Goal: Navigation & Orientation: Find specific page/section

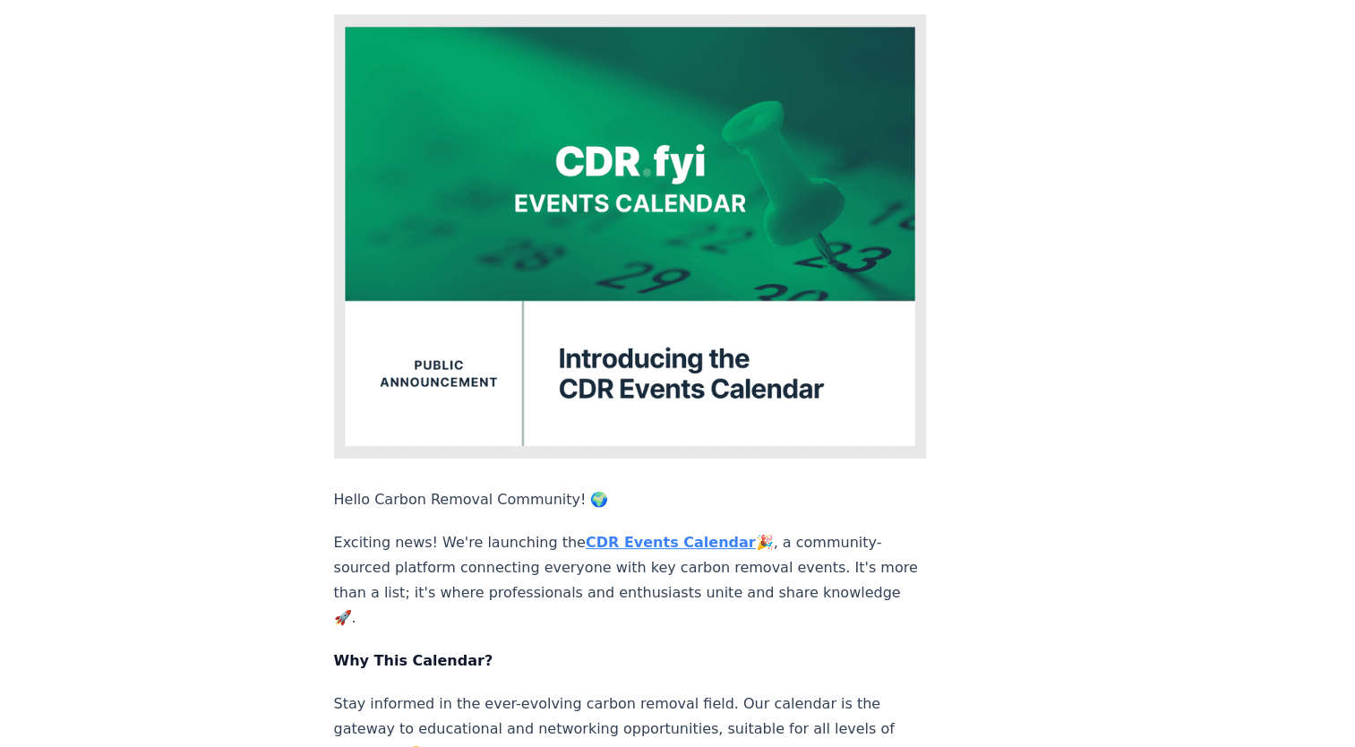
scroll to position [358, 0]
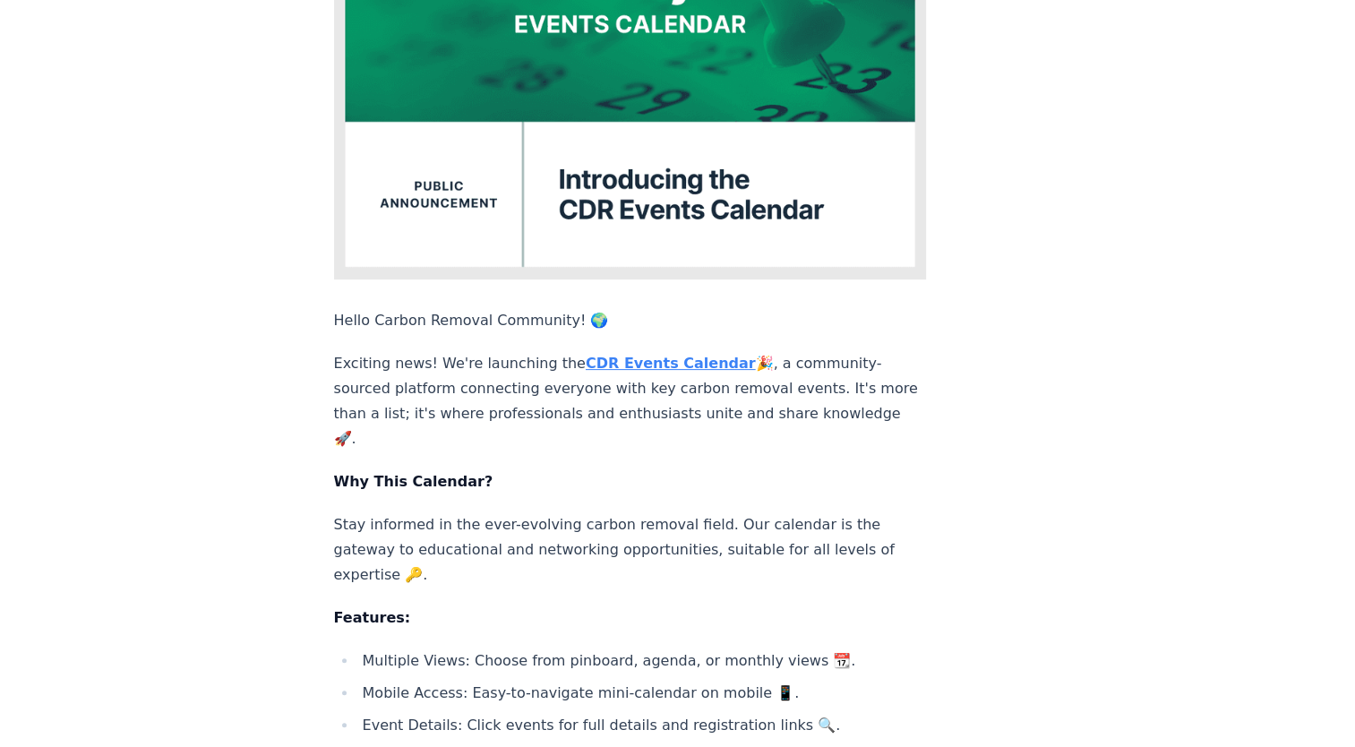
click at [641, 355] on strong "CDR Events Calendar" at bounding box center [671, 363] width 170 height 17
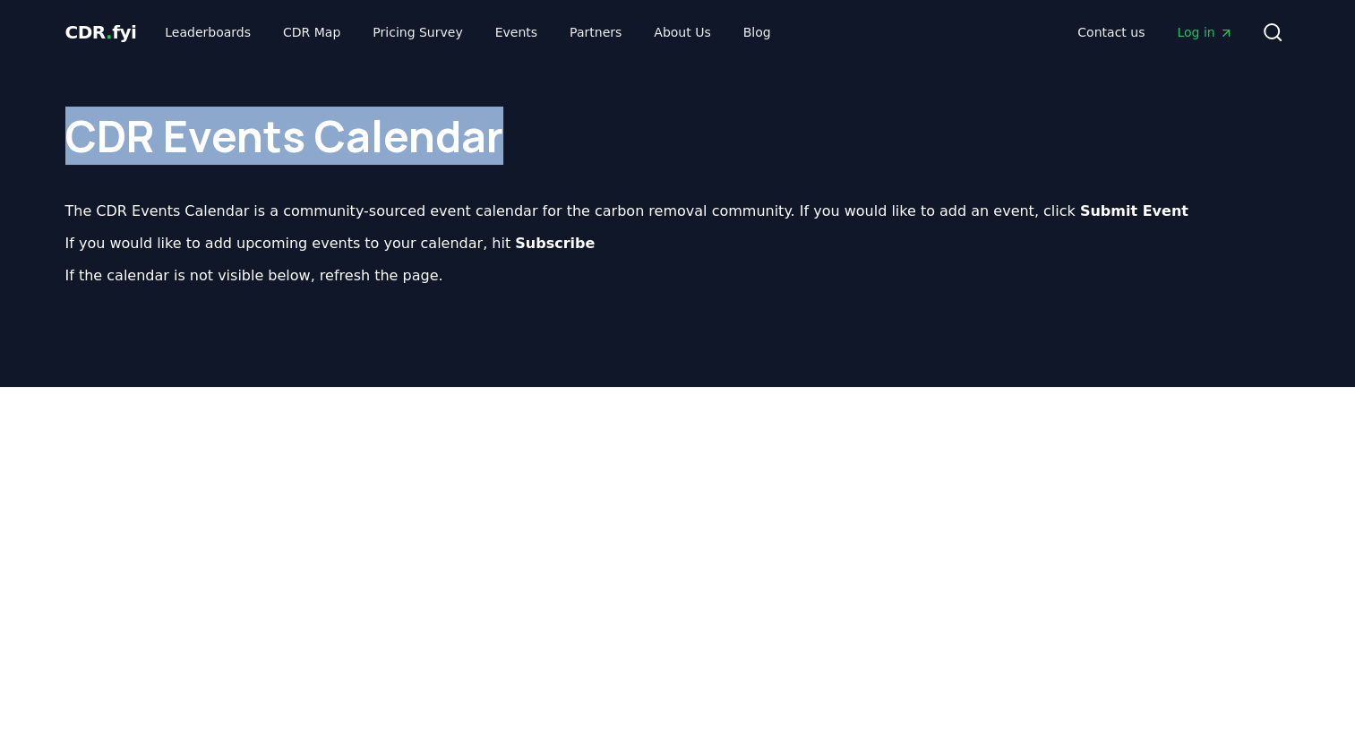
drag, startPoint x: 68, startPoint y: 134, endPoint x: 520, endPoint y: 136, distance: 452.2
click at [520, 136] on h1 "CDR Events Calendar" at bounding box center [677, 118] width 1225 height 79
drag, startPoint x: 520, startPoint y: 136, endPoint x: 418, endPoint y: 131, distance: 102.2
copy h1 "CDR Events Calendar"
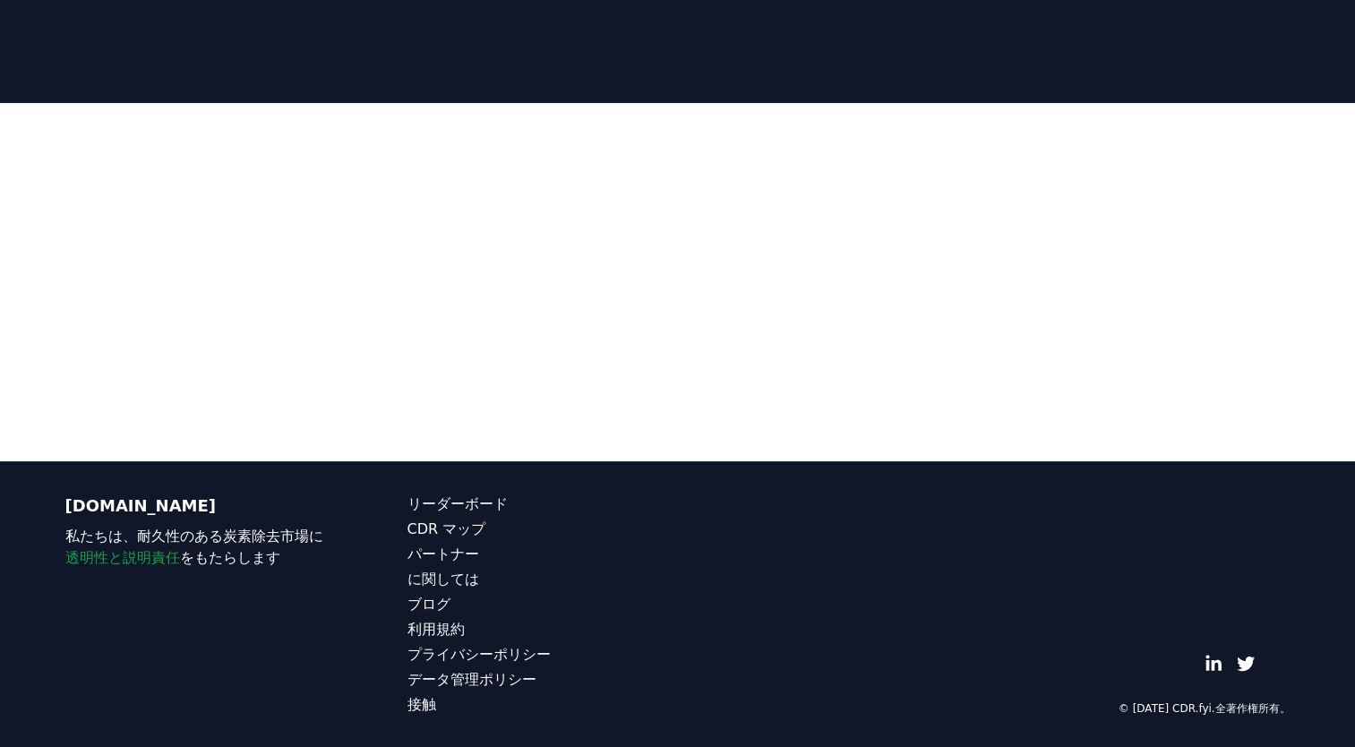
scroll to position [315, 0]
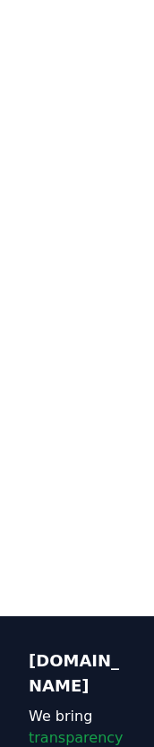
scroll to position [1254, 0]
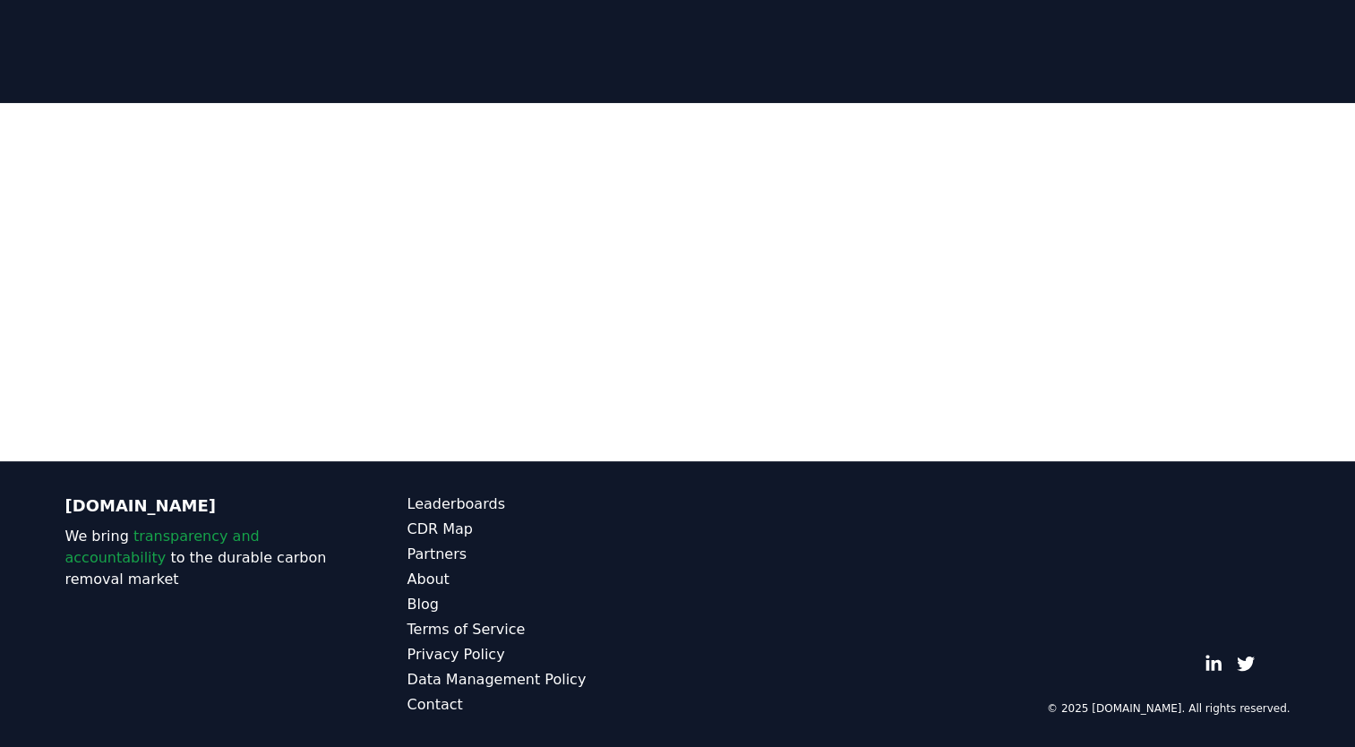
scroll to position [315, 0]
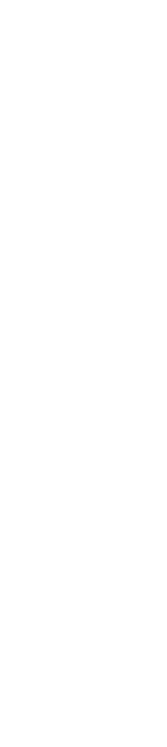
scroll to position [2995, 0]
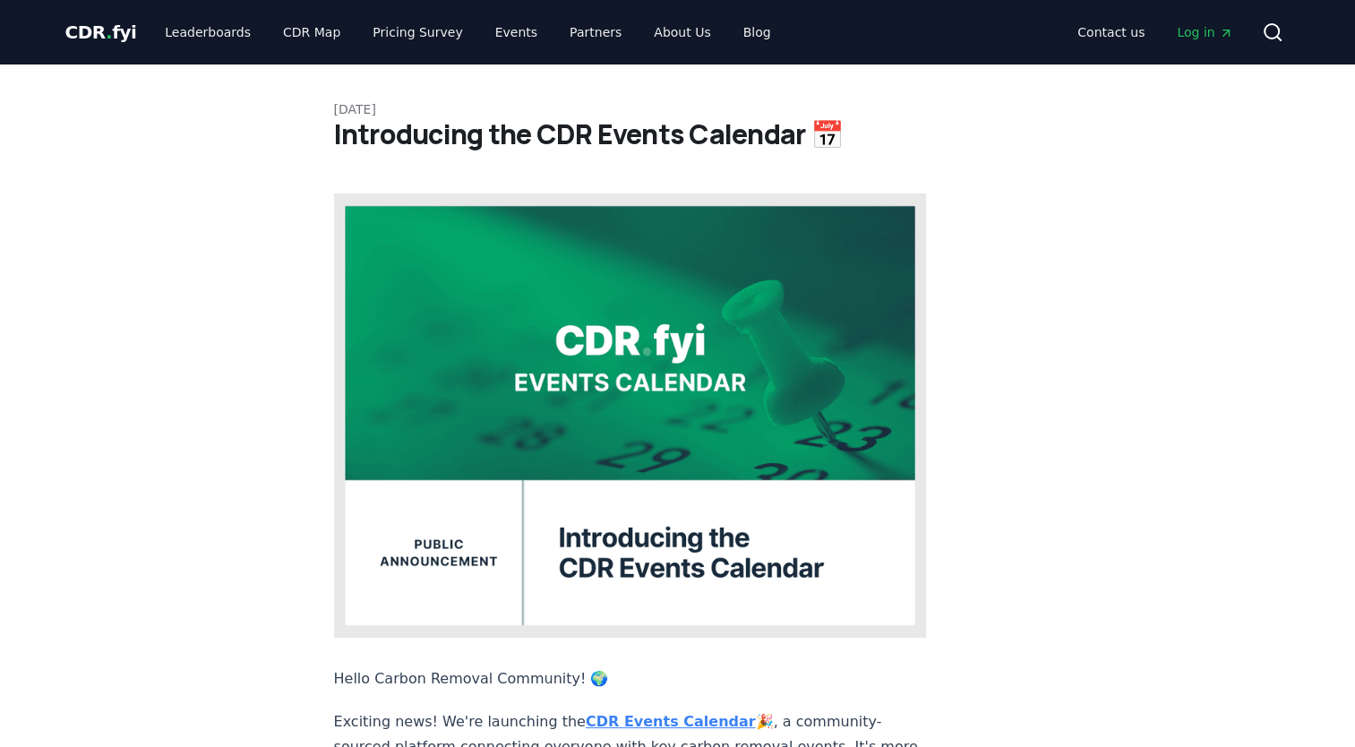
click at [153, 713] on strong "CDR Events Calendar" at bounding box center [671, 721] width 170 height 17
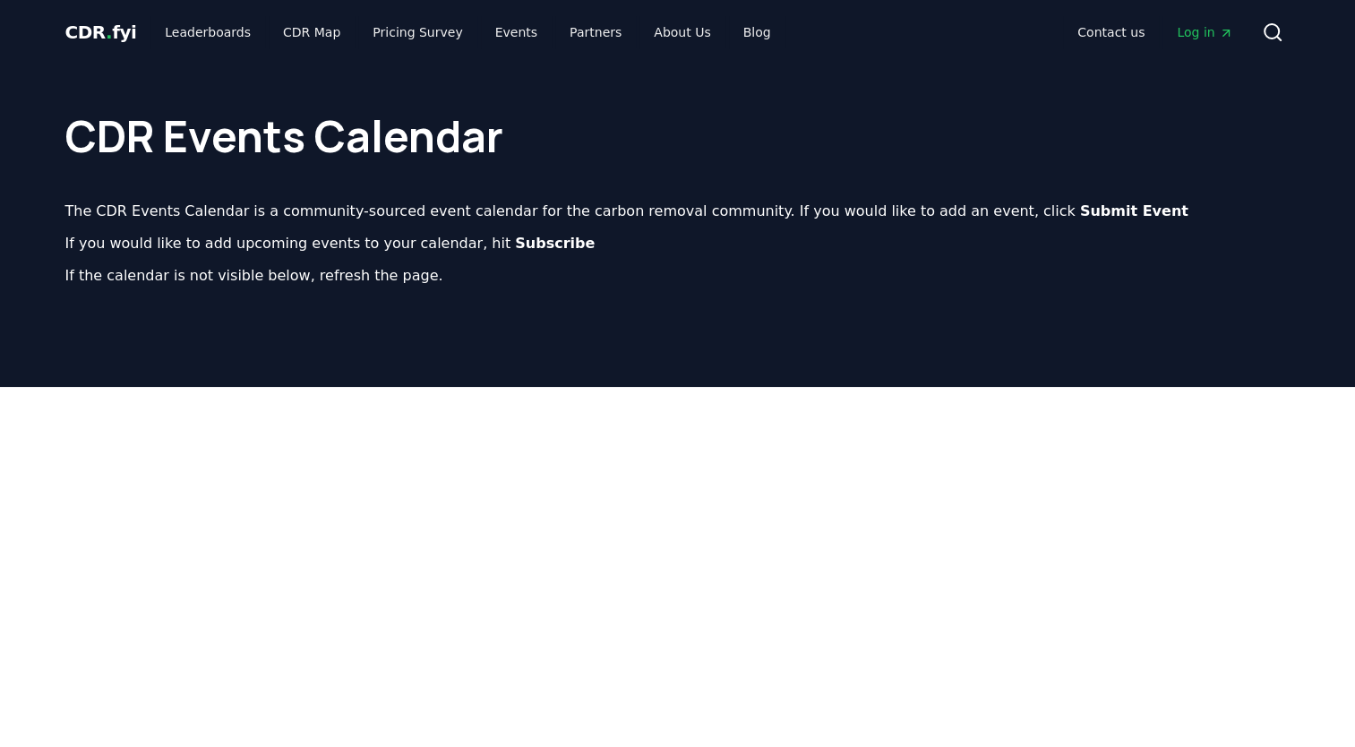
click at [133, 168] on div "CDR Events Calendar The CDR Events Calendar is a community-sourced event calend…" at bounding box center [678, 189] width 1254 height 251
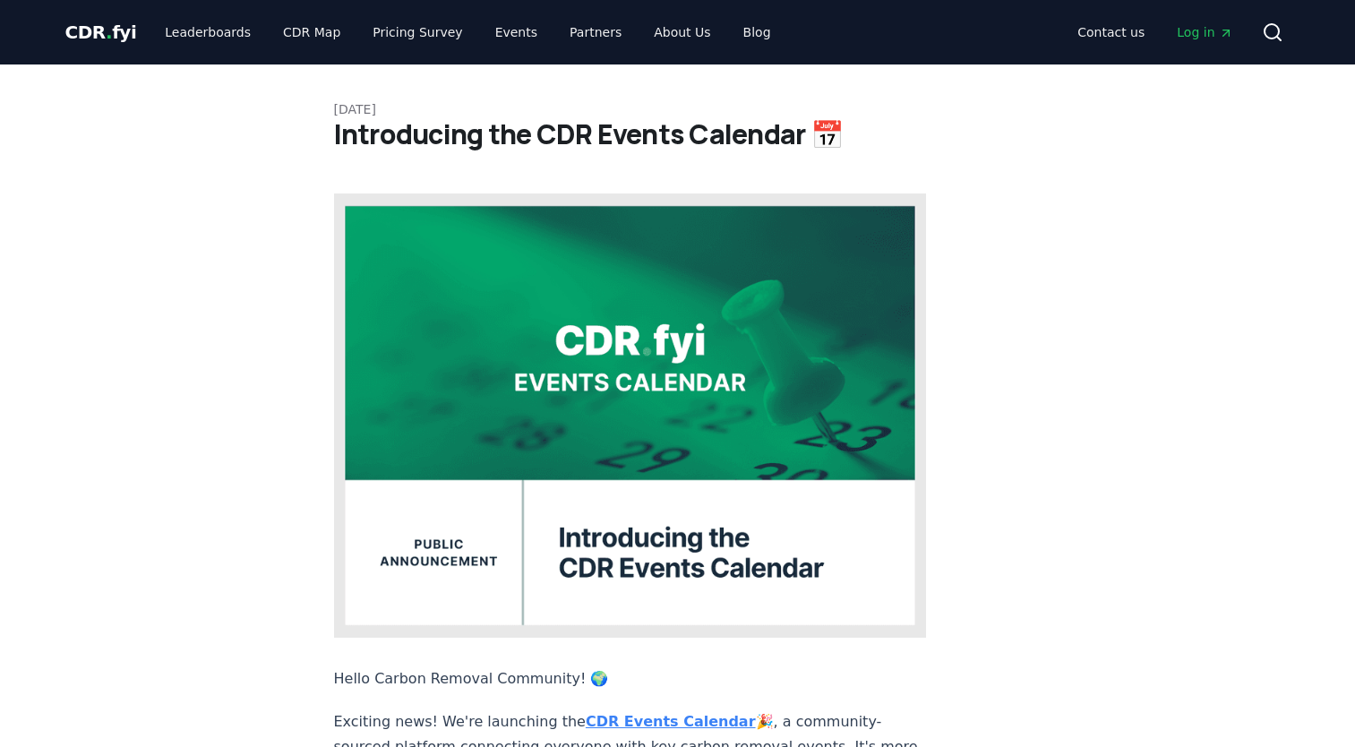
scroll to position [269, 0]
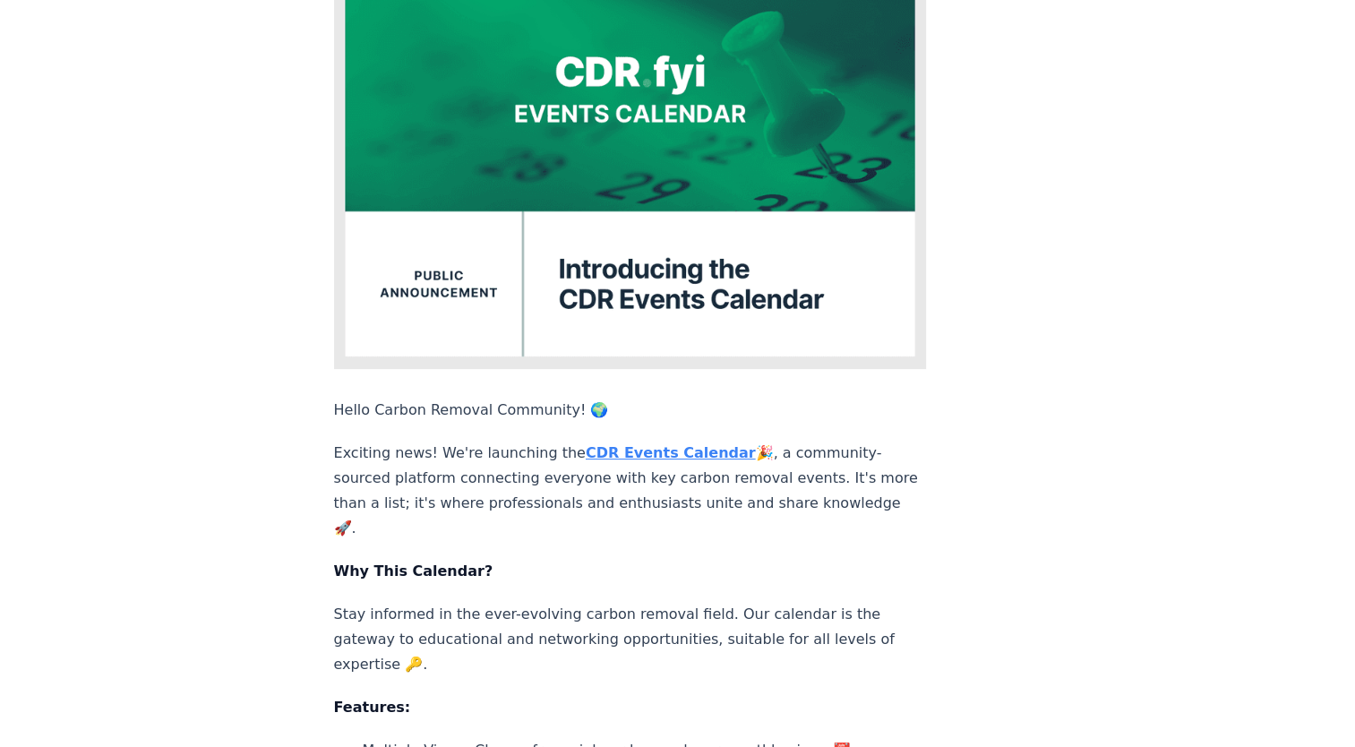
click at [616, 444] on strong "CDR Events Calendar" at bounding box center [671, 452] width 170 height 17
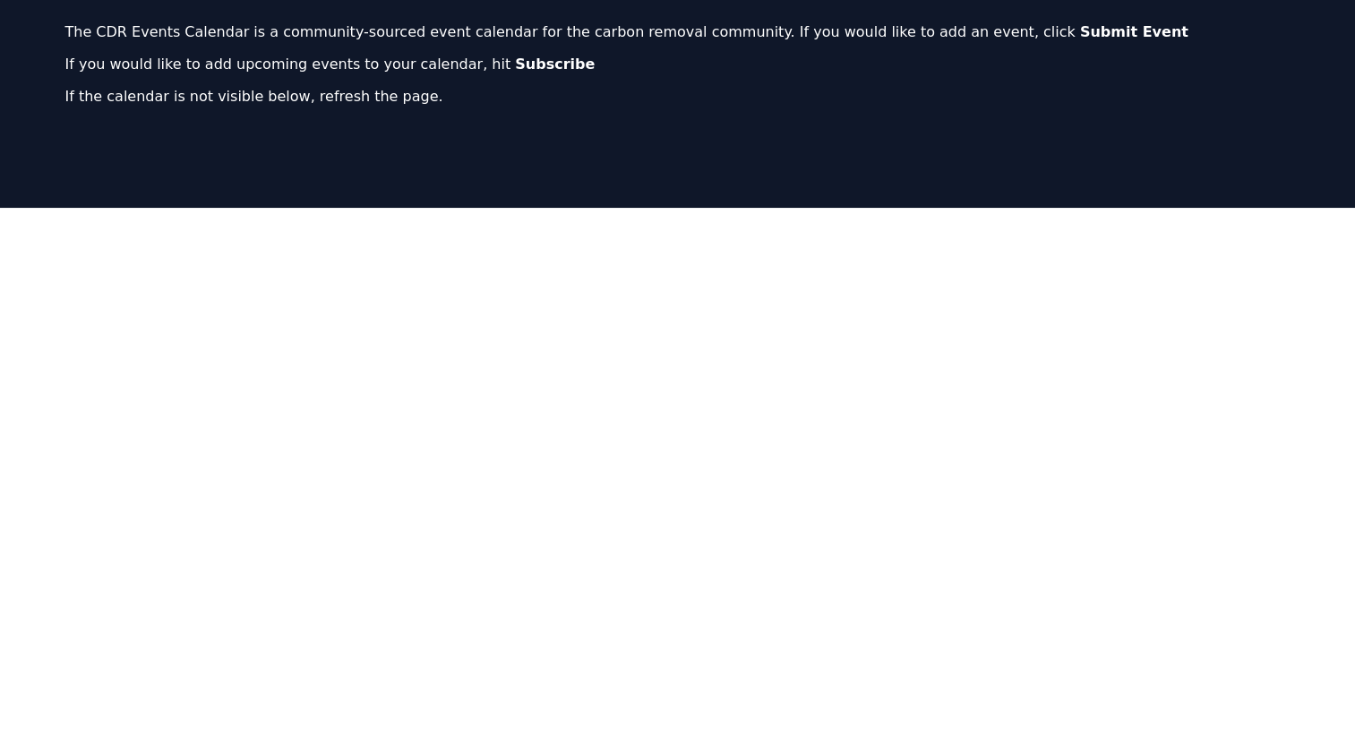
scroll to position [269, 0]
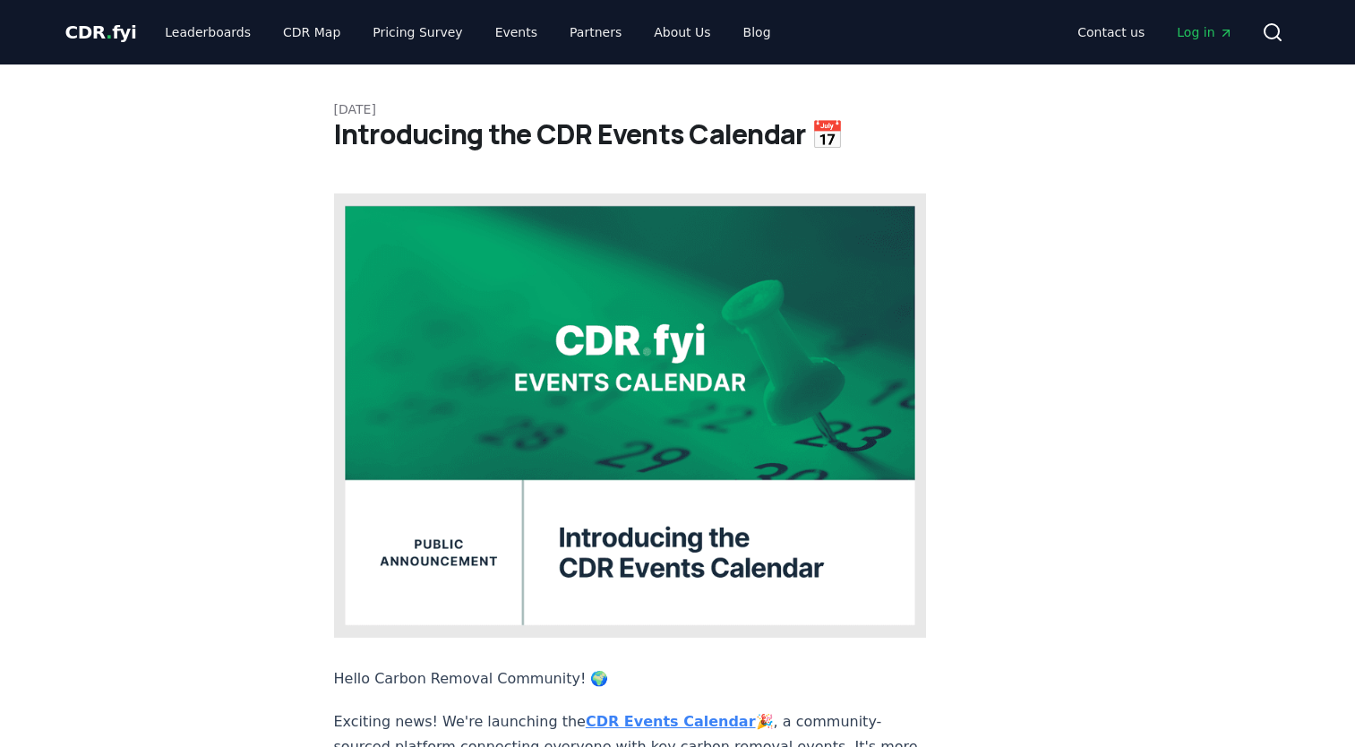
scroll to position [269, 0]
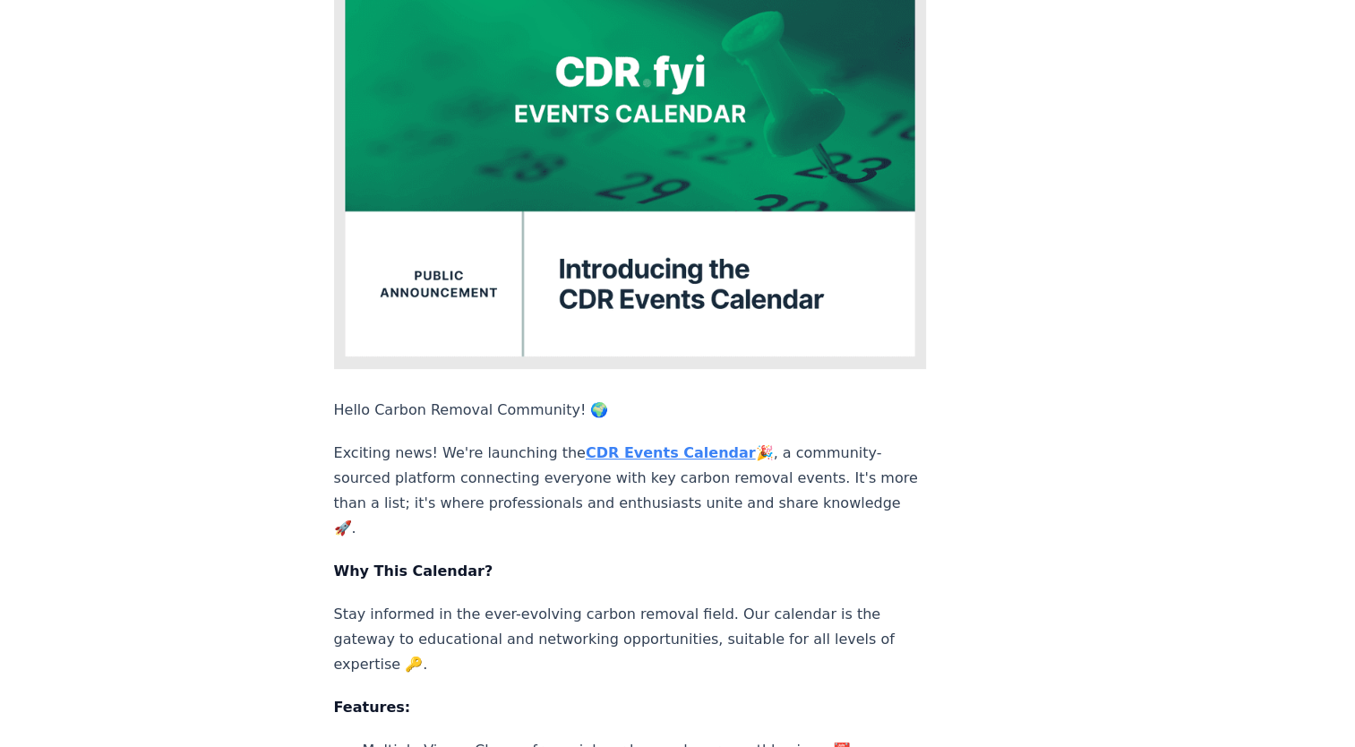
drag, startPoint x: 0, startPoint y: 0, endPoint x: 604, endPoint y: 397, distance: 723.0
click at [604, 444] on strong "CDR Events Calendar" at bounding box center [671, 452] width 170 height 17
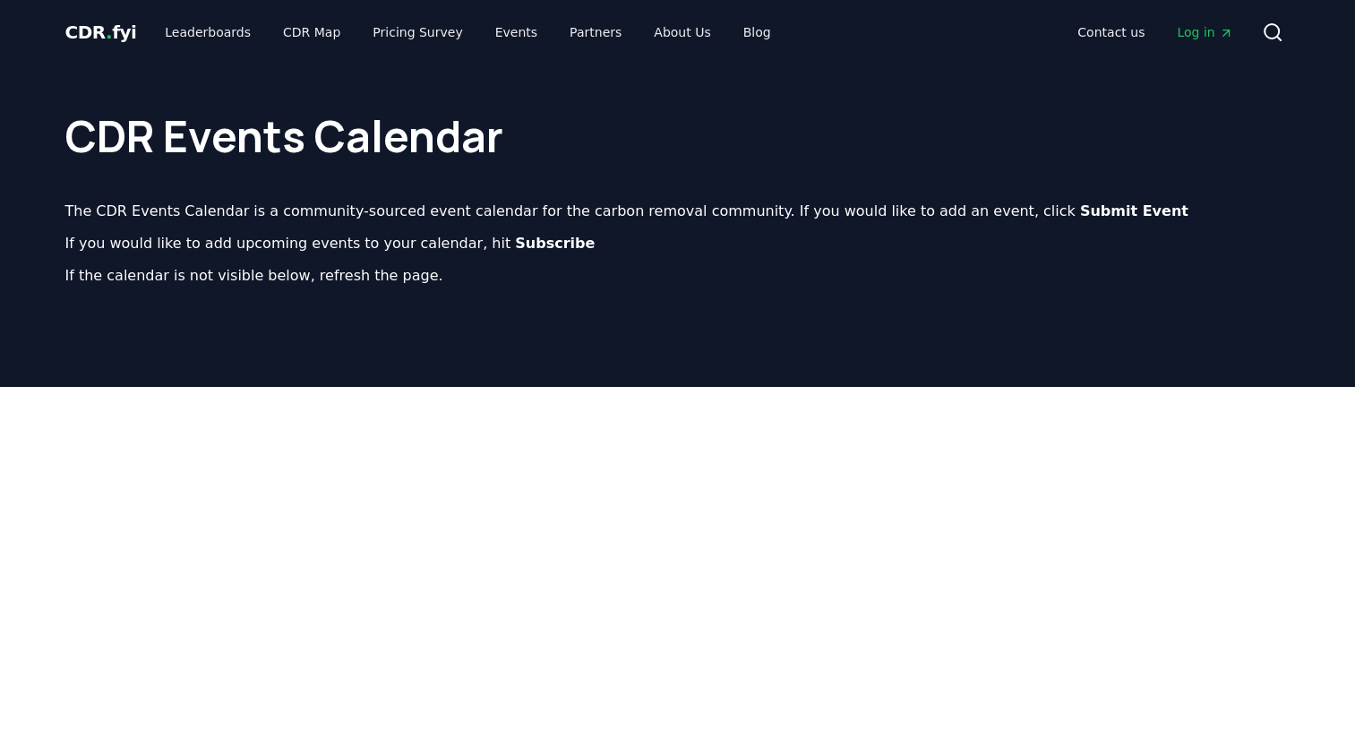
scroll to position [90, 0]
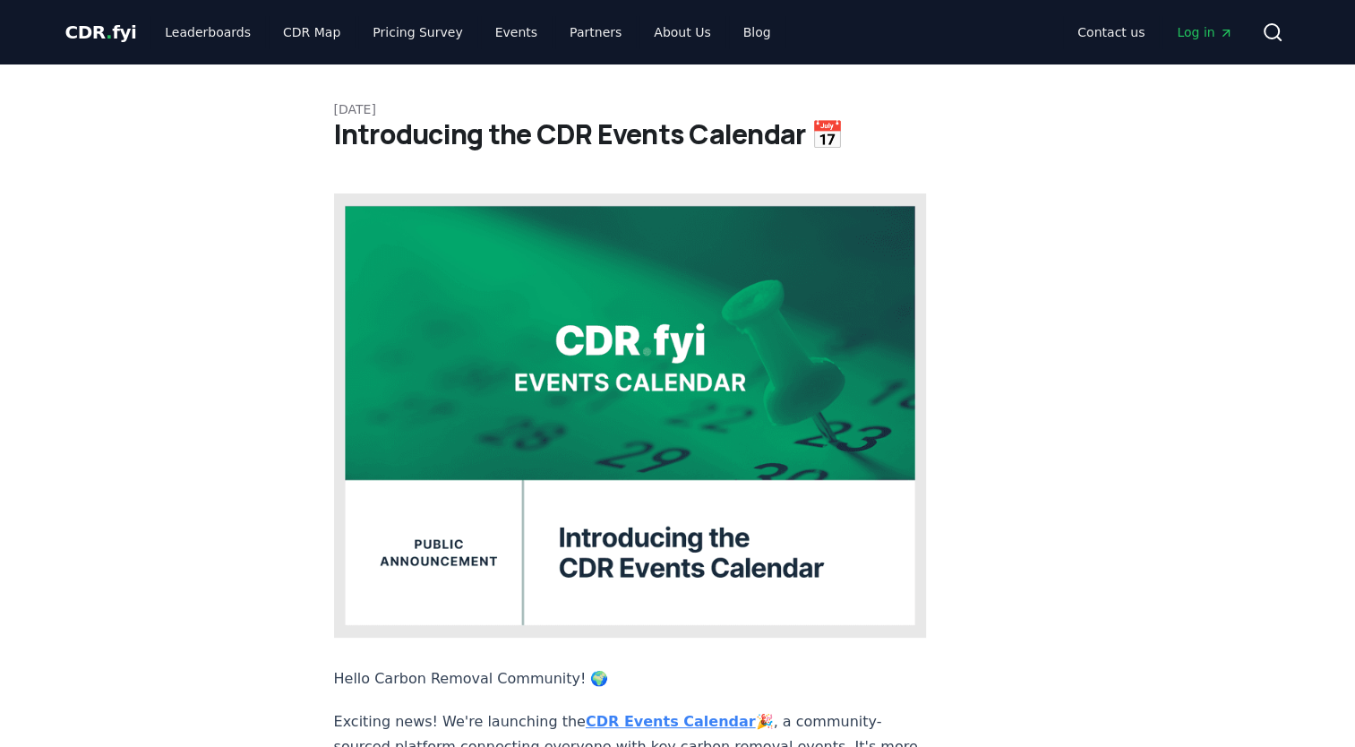
drag, startPoint x: 0, startPoint y: 0, endPoint x: 637, endPoint y: 668, distance: 922.9
click at [637, 713] on strong "CDR Events Calendar" at bounding box center [671, 721] width 170 height 17
